Goal: Transaction & Acquisition: Purchase product/service

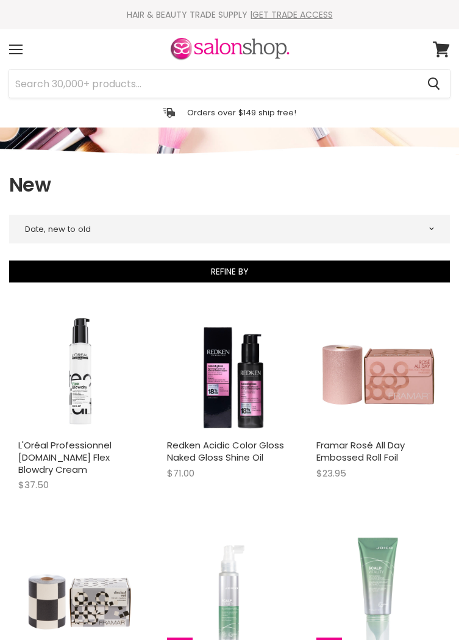
select select "created-descending"
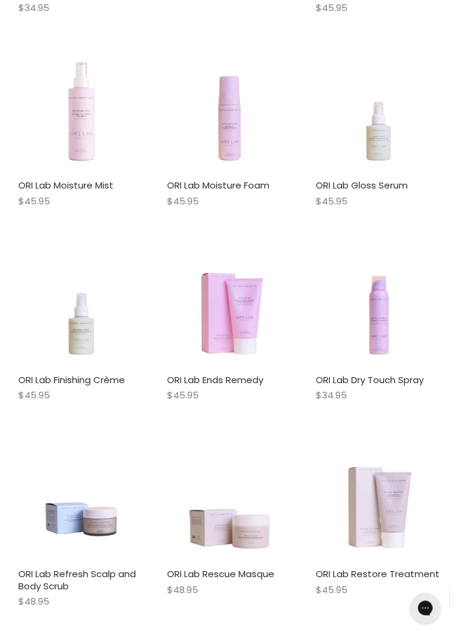
scroll to position [2749, 0]
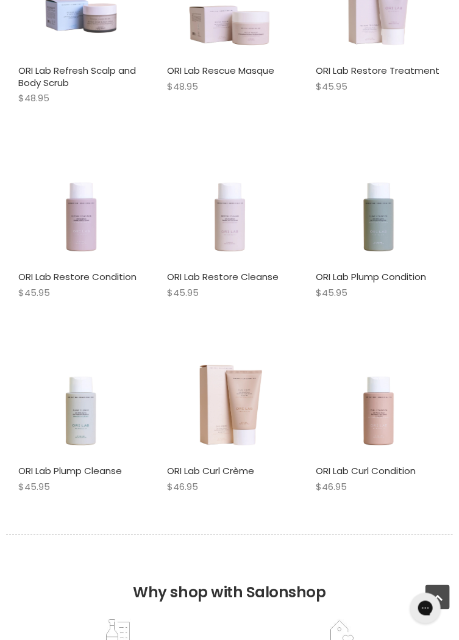
scroll to position [3259, 0]
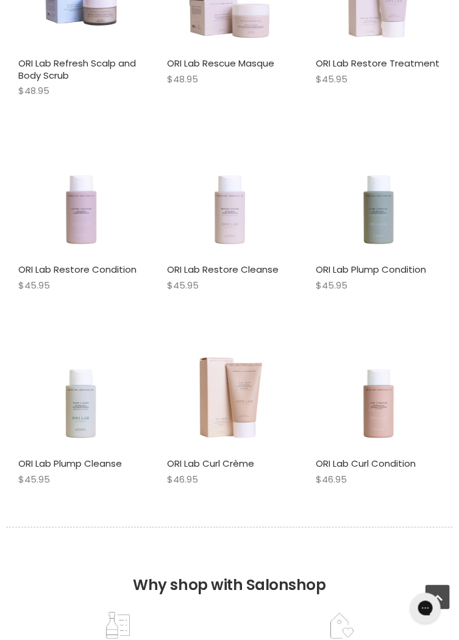
select select "created-descending"
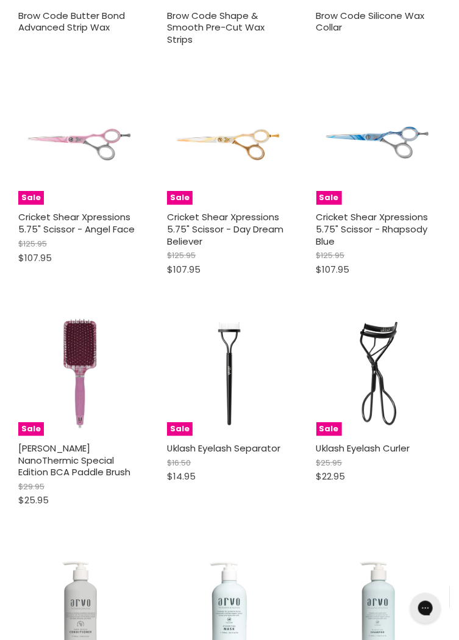
scroll to position [4523, 0]
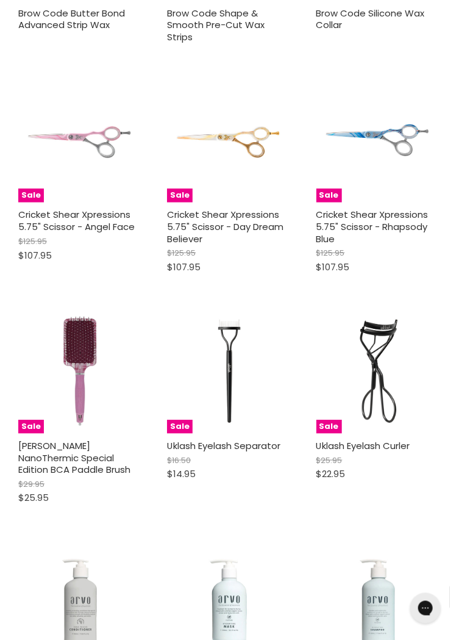
click at [225, 309] on img "Main content" at bounding box center [229, 371] width 93 height 124
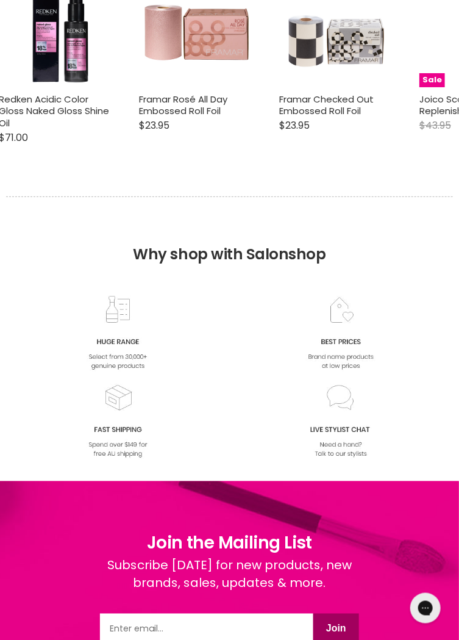
scroll to position [475, 0]
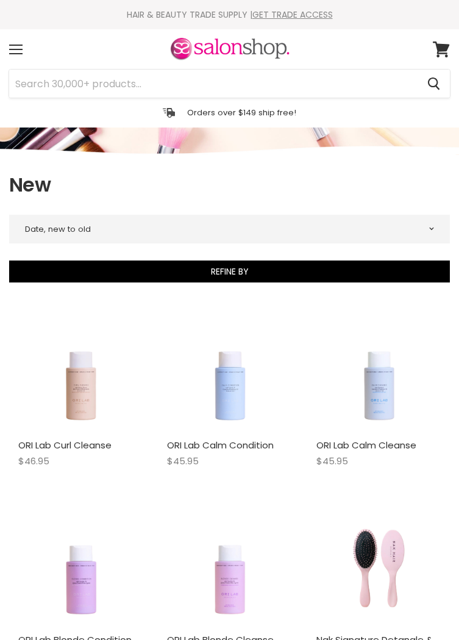
select select "created-descending"
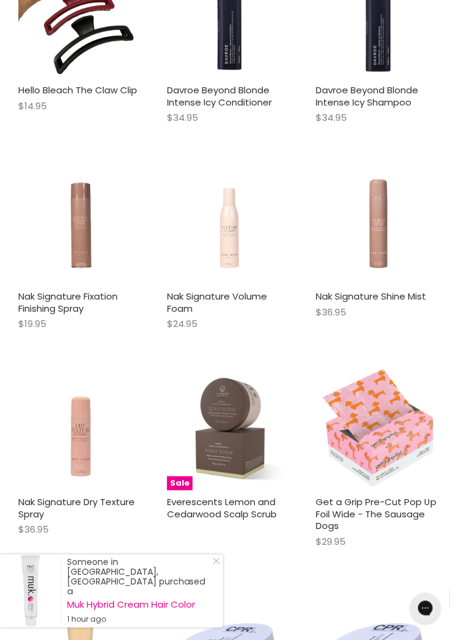
scroll to position [2294, 0]
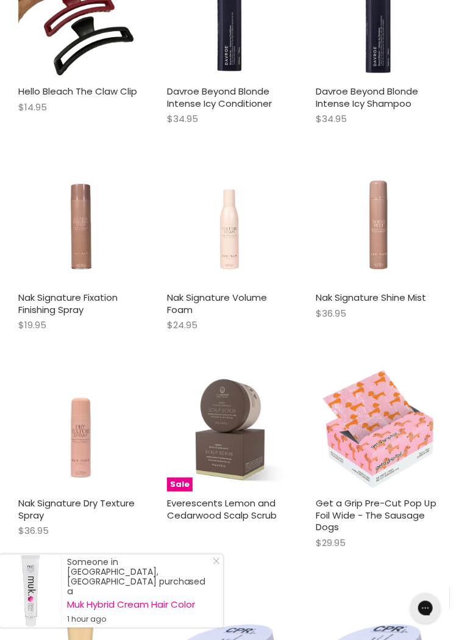
click at [244, 229] on img "Main content" at bounding box center [229, 223] width 99 height 124
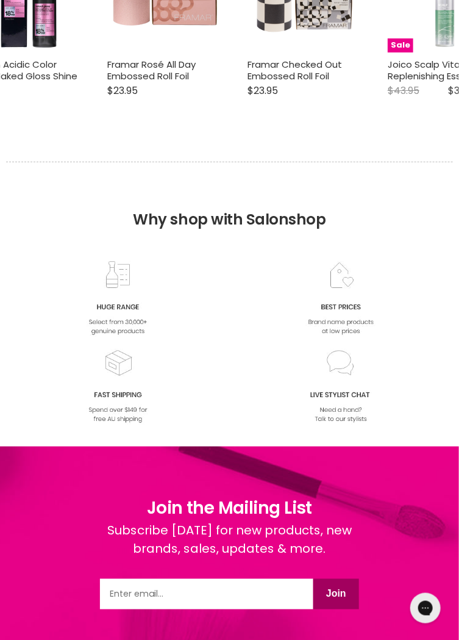
scroll to position [1101, 0]
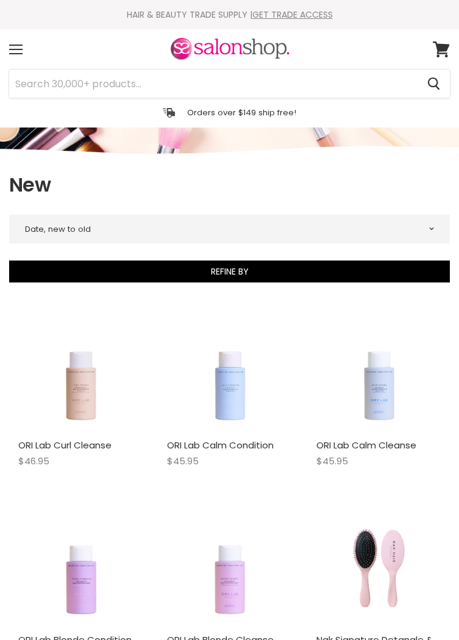
select select "created-descending"
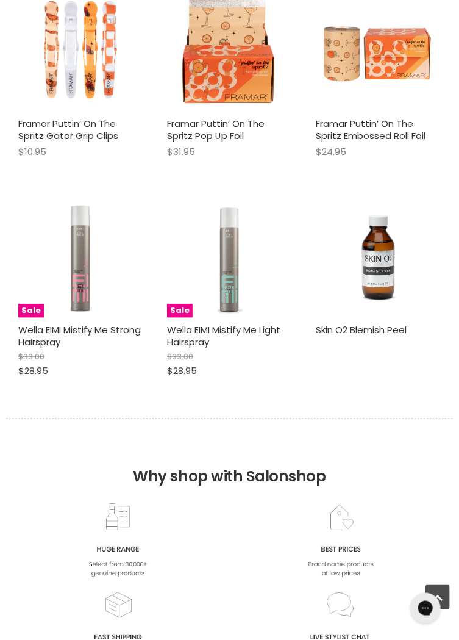
scroll to position [3331, 0]
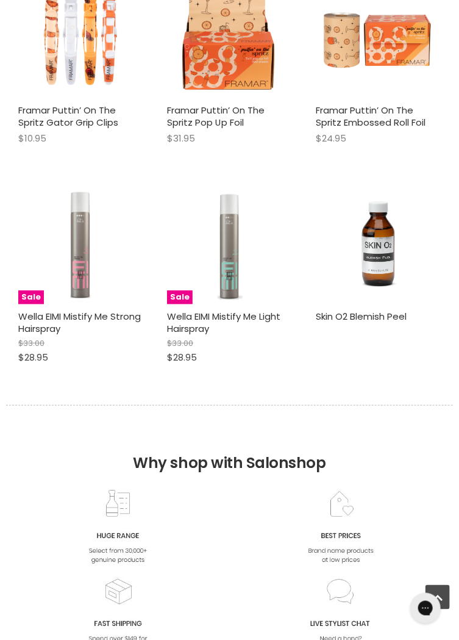
select select "created-descending"
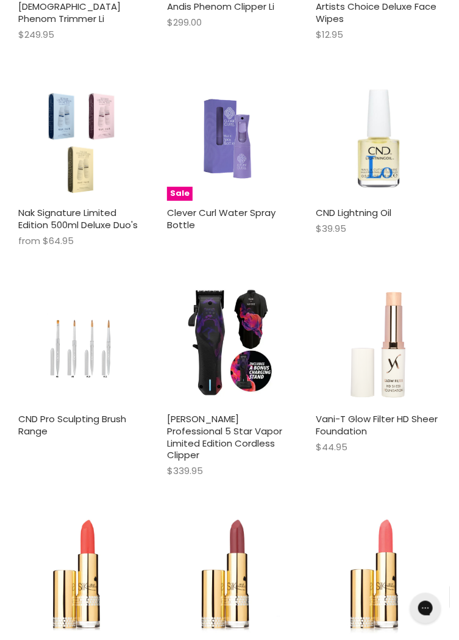
scroll to position [6444, 0]
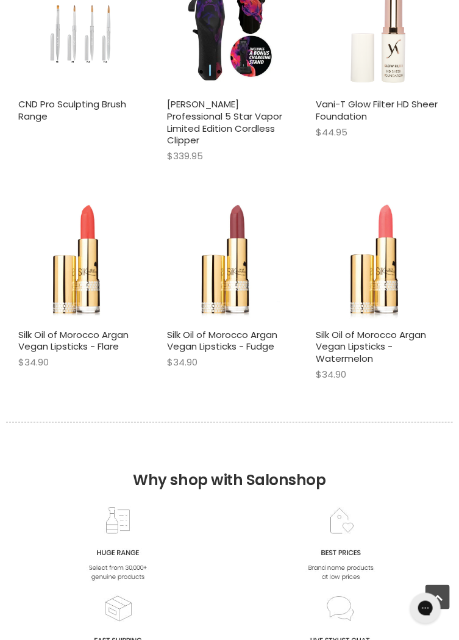
scroll to position [6780, 0]
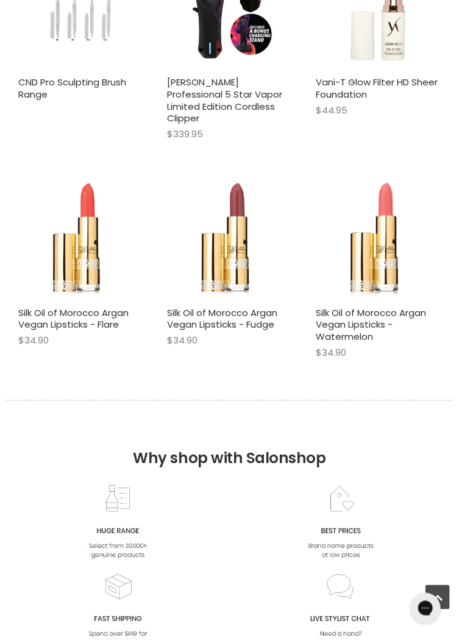
select select "created-descending"
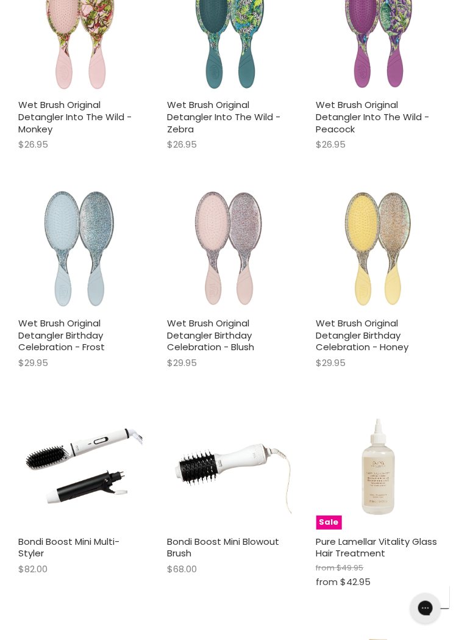
scroll to position [9643, 0]
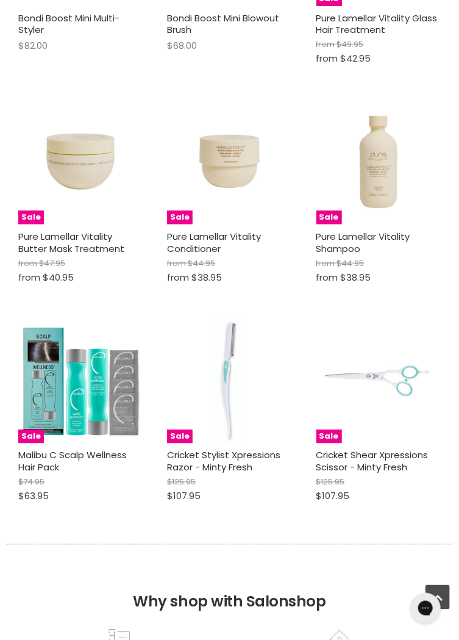
scroll to position [10167, 0]
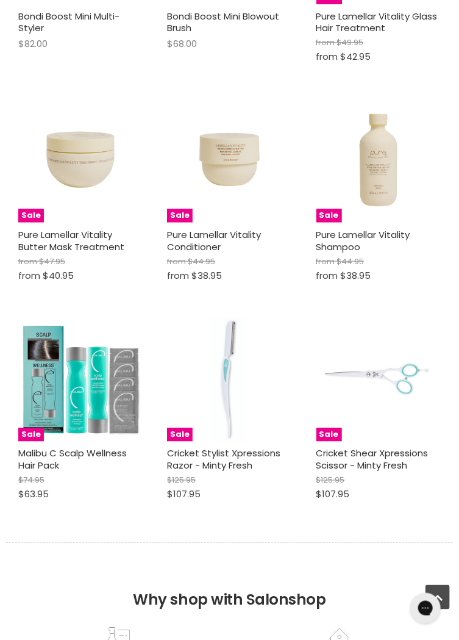
select select "created-descending"
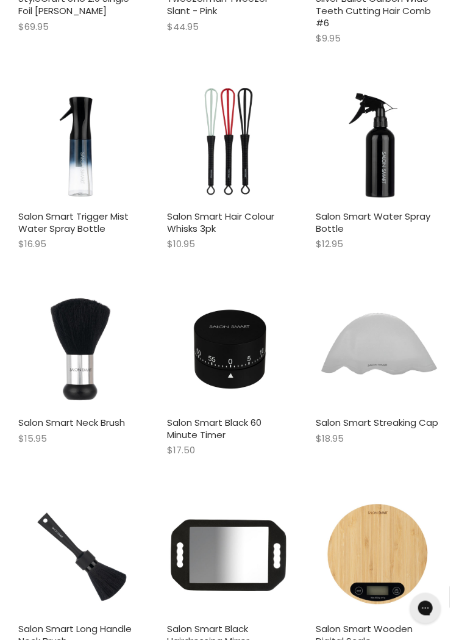
scroll to position [11510, 0]
click at [243, 493] on img "Main content" at bounding box center [229, 555] width 124 height 124
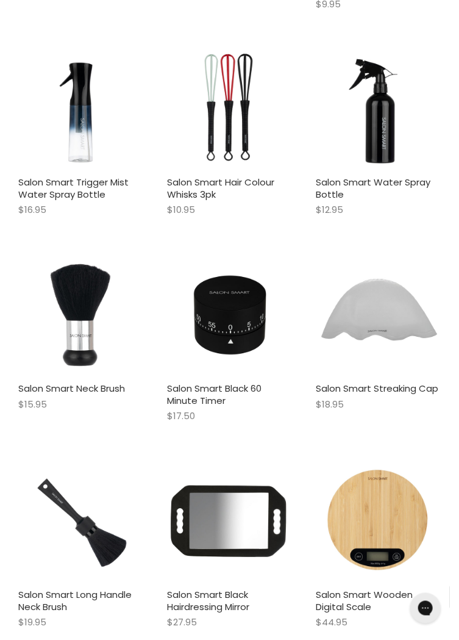
scroll to position [11561, 0]
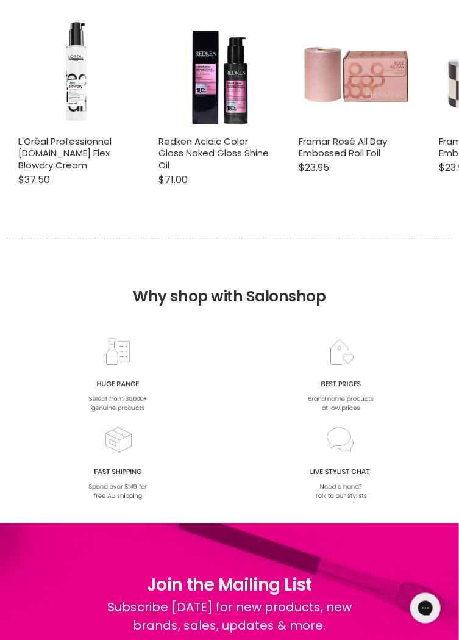
scroll to position [1029, 0]
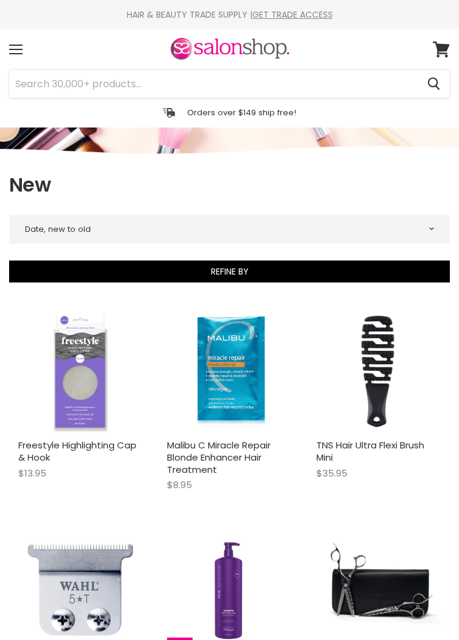
select select "created-descending"
